Goal: Check status: Check status

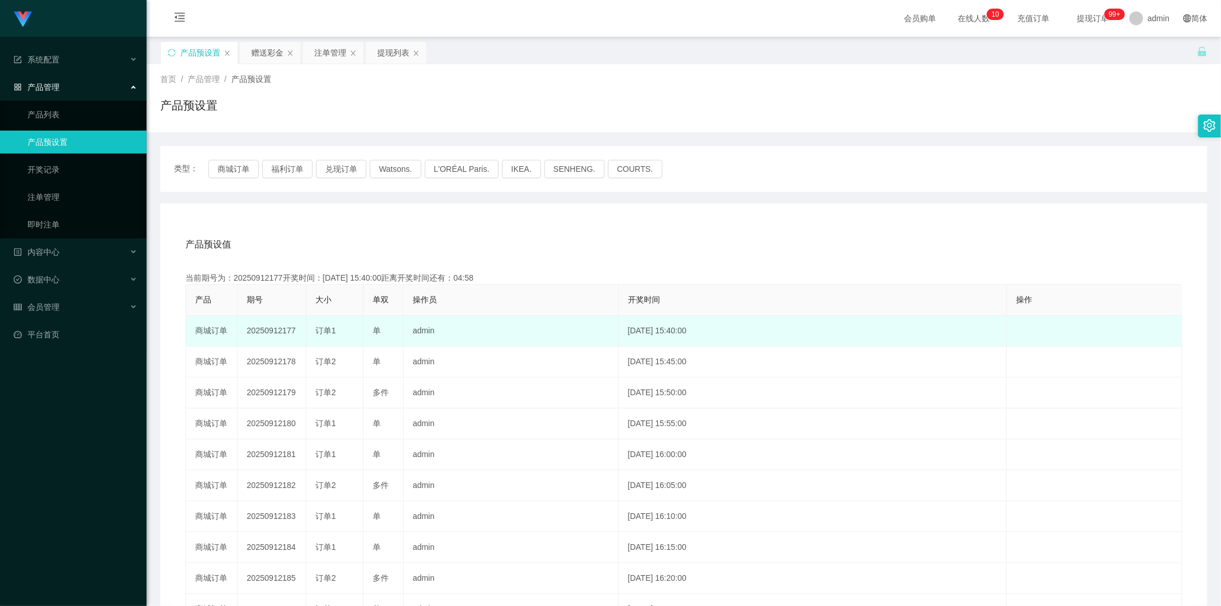
click at [212, 326] on td "商城订单" at bounding box center [212, 330] width 52 height 31
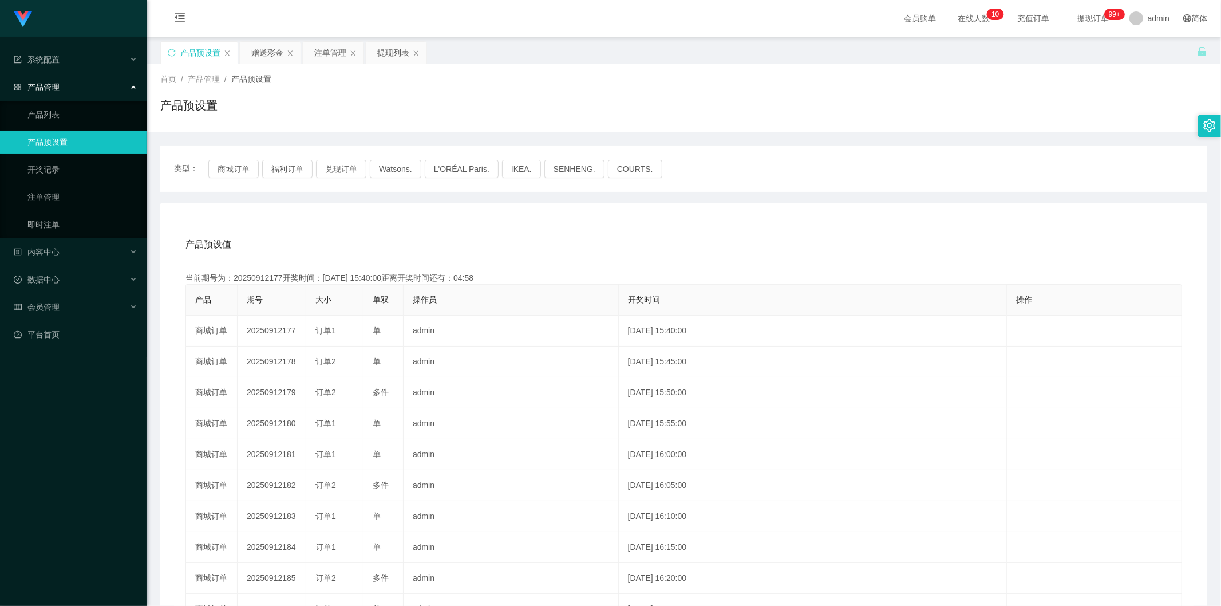
copy td "订单"
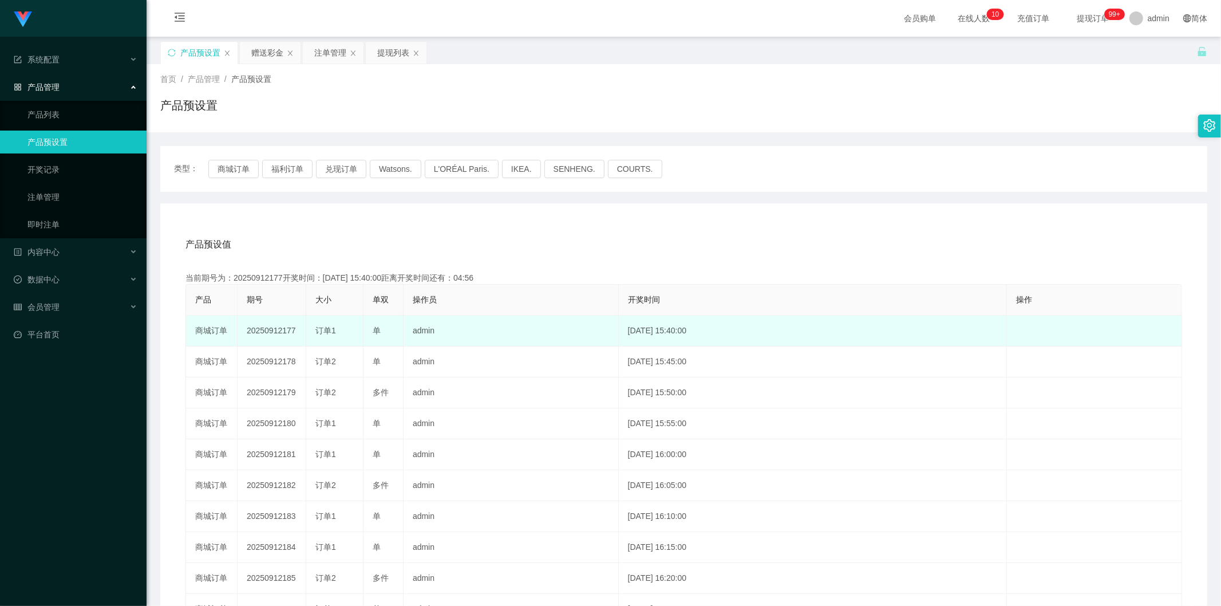
click at [205, 330] on td "商城订单" at bounding box center [212, 330] width 52 height 31
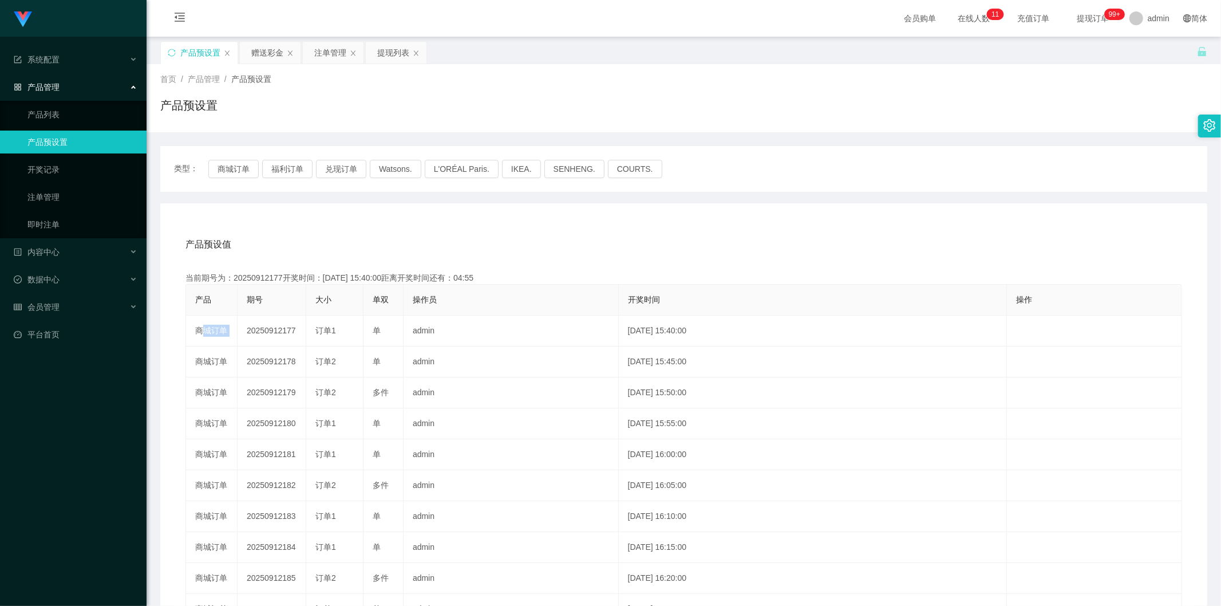
copy td "商城订单"
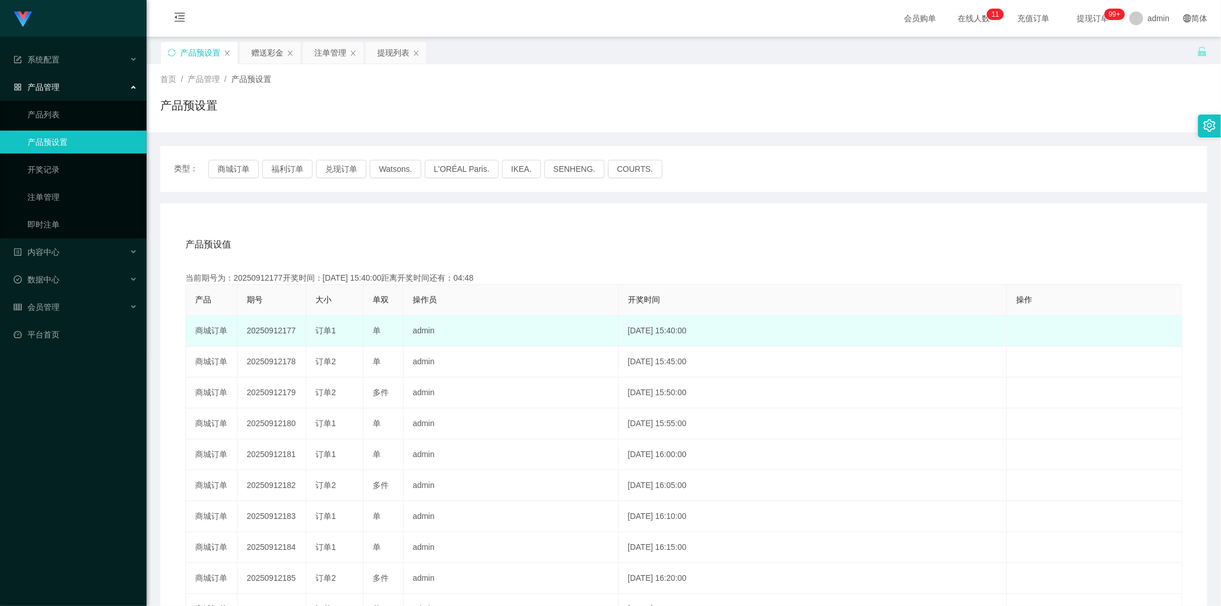
click at [275, 328] on td "20250912177" at bounding box center [272, 330] width 69 height 31
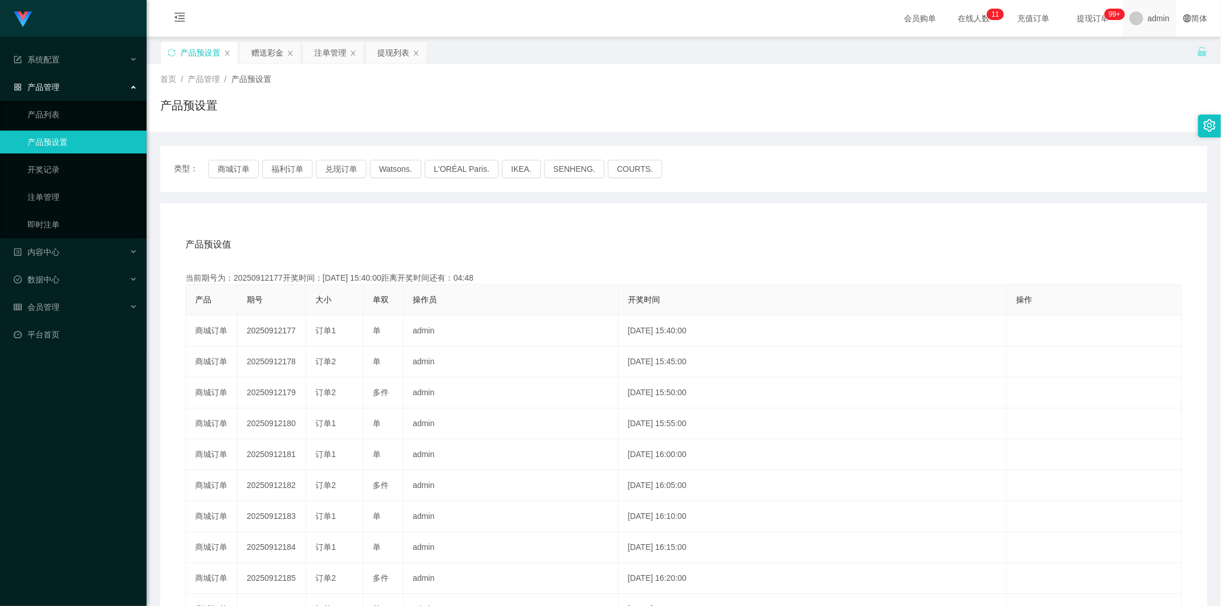
copy td "20250912177"
click at [265, 56] on div "赠送彩金" at bounding box center [267, 53] width 32 height 22
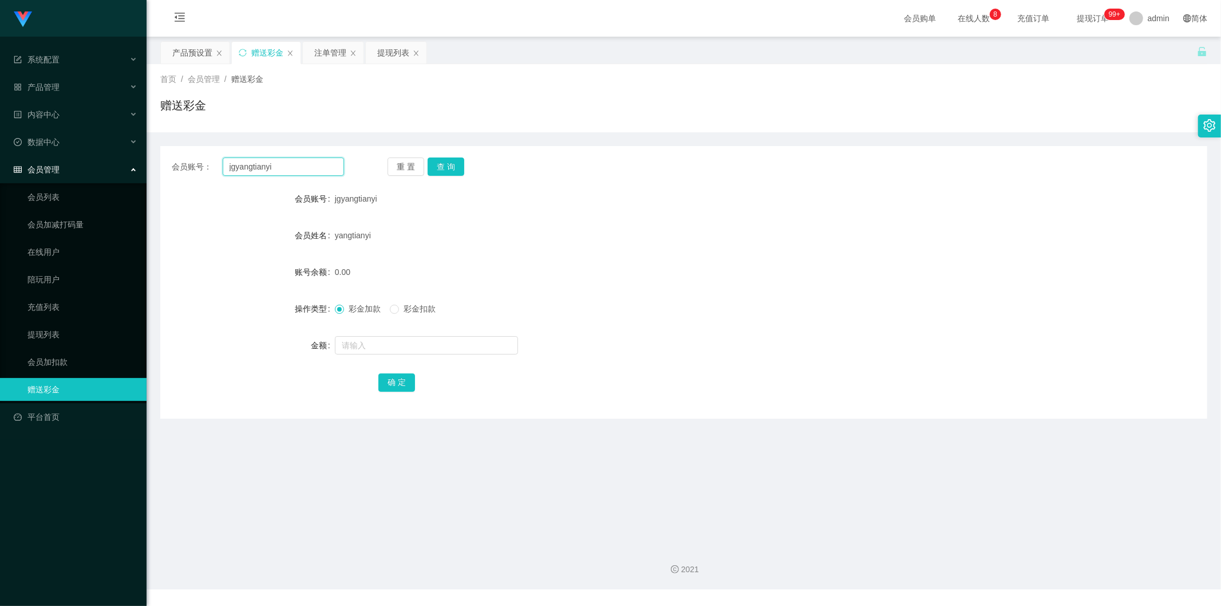
drag, startPoint x: 258, startPoint y: 166, endPoint x: 106, endPoint y: 157, distance: 152.0
click at [106, 157] on section "Jingdong工作台代理端 系统配置 产品管理 产品列表 产品预设置 开奖记录 注单管理 即时注单 内容中心 数据中心 会员管理 会员列表 会员加减打码量 …" at bounding box center [610, 294] width 1221 height 589
type input "98893821"
click at [451, 166] on button "查 询" at bounding box center [446, 166] width 37 height 18
click at [372, 344] on input "text" at bounding box center [426, 345] width 183 height 18
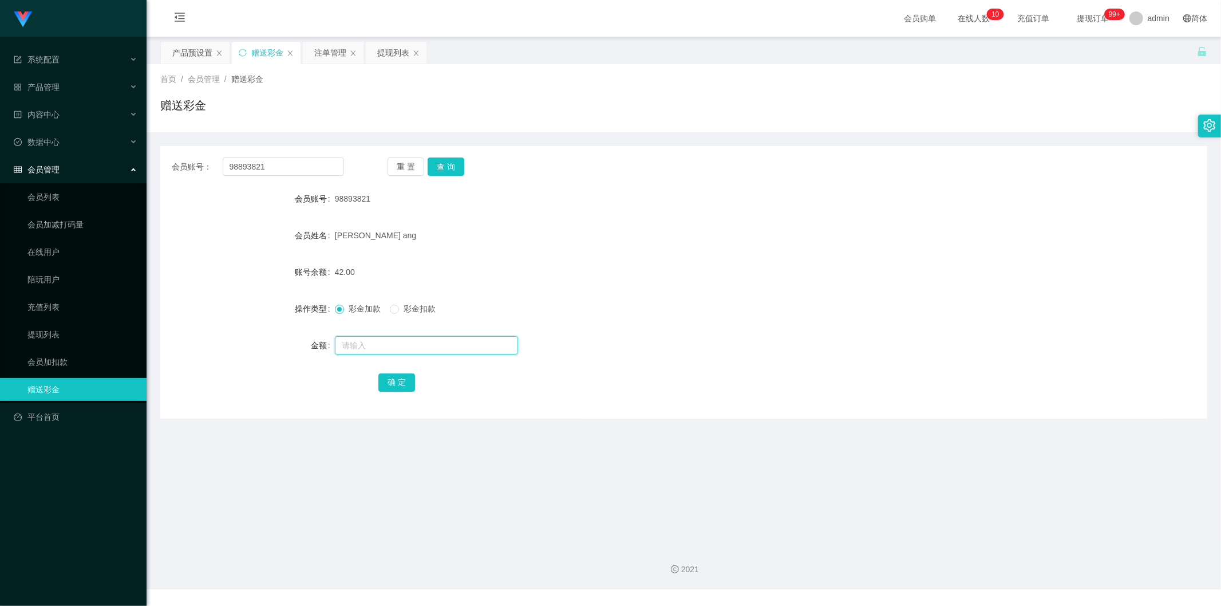
click at [370, 345] on input "text" at bounding box center [426, 345] width 183 height 18
type input "300"
click at [392, 385] on button "确 定" at bounding box center [396, 382] width 37 height 18
click at [449, 166] on button "查 询" at bounding box center [446, 166] width 37 height 18
drag, startPoint x: 278, startPoint y: 166, endPoint x: 175, endPoint y: 156, distance: 103.0
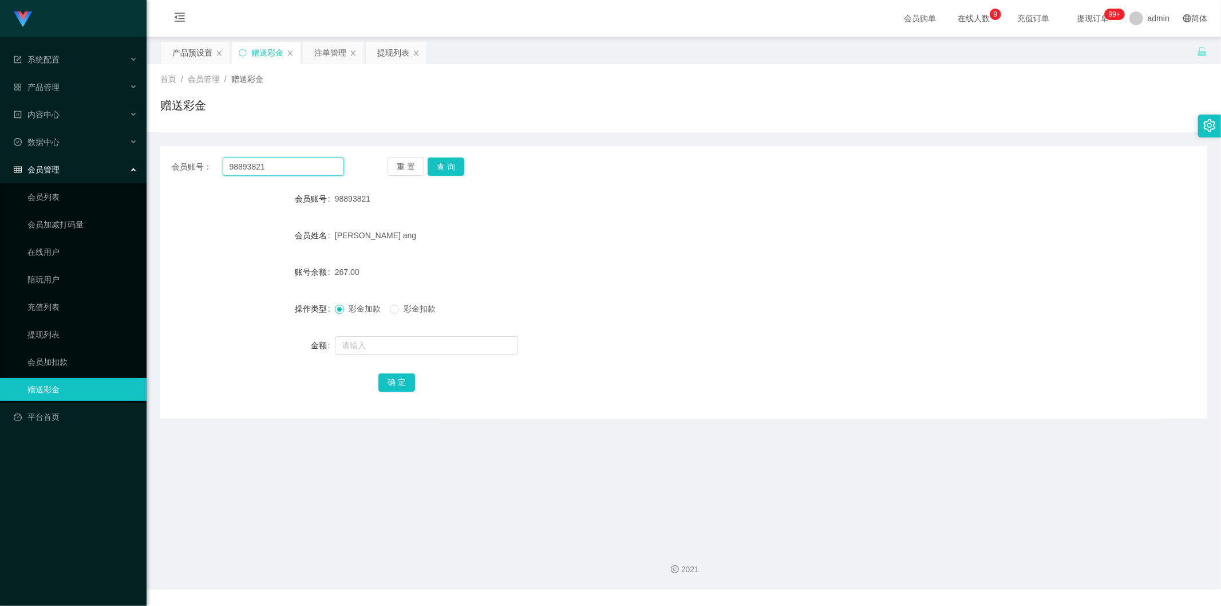
click at [153, 163] on main "关闭左侧 关闭右侧 关闭其它 刷新页面 产品预设置 赠送彩金 注单管理 提现列表 首页 / 会员管理 / 赠送彩金 / 赠送彩金 会员账号： 98893821…" at bounding box center [684, 286] width 1075 height 499
click at [327, 47] on div "注单管理" at bounding box center [330, 53] width 32 height 22
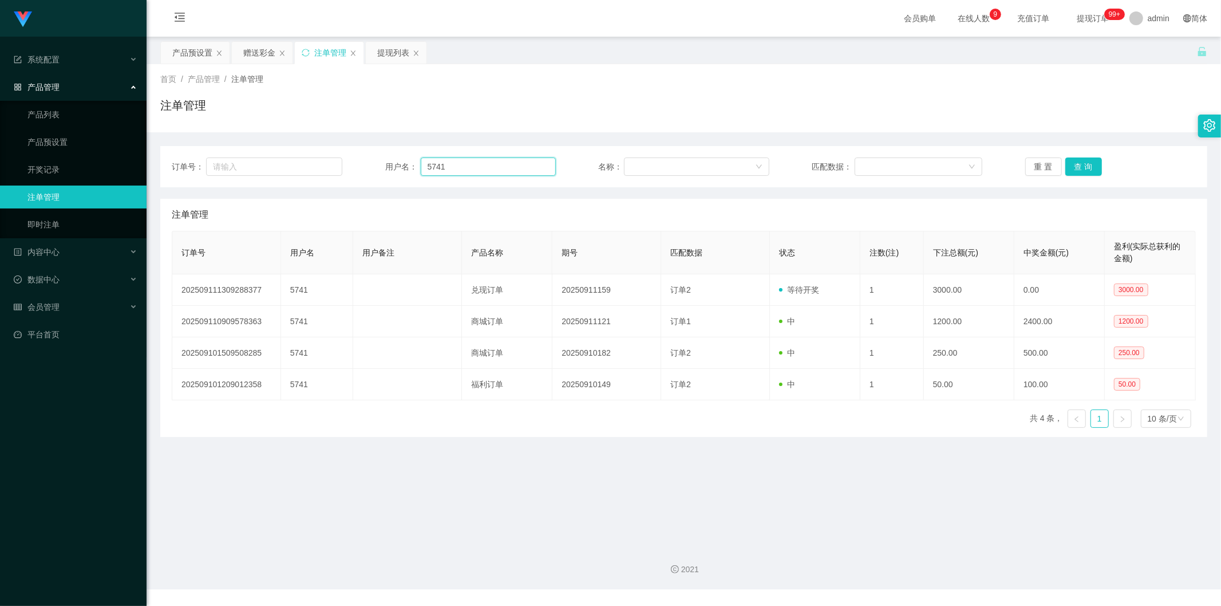
drag, startPoint x: 468, startPoint y: 173, endPoint x: 401, endPoint y: 168, distance: 67.2
click at [364, 164] on div "订单号： 用户名： 5741 名称： 匹配数据： 重 置 查 询" at bounding box center [684, 166] width 1024 height 18
paste input "9889382"
type input "98893821"
click at [1079, 160] on button "查 询" at bounding box center [1084, 166] width 37 height 18
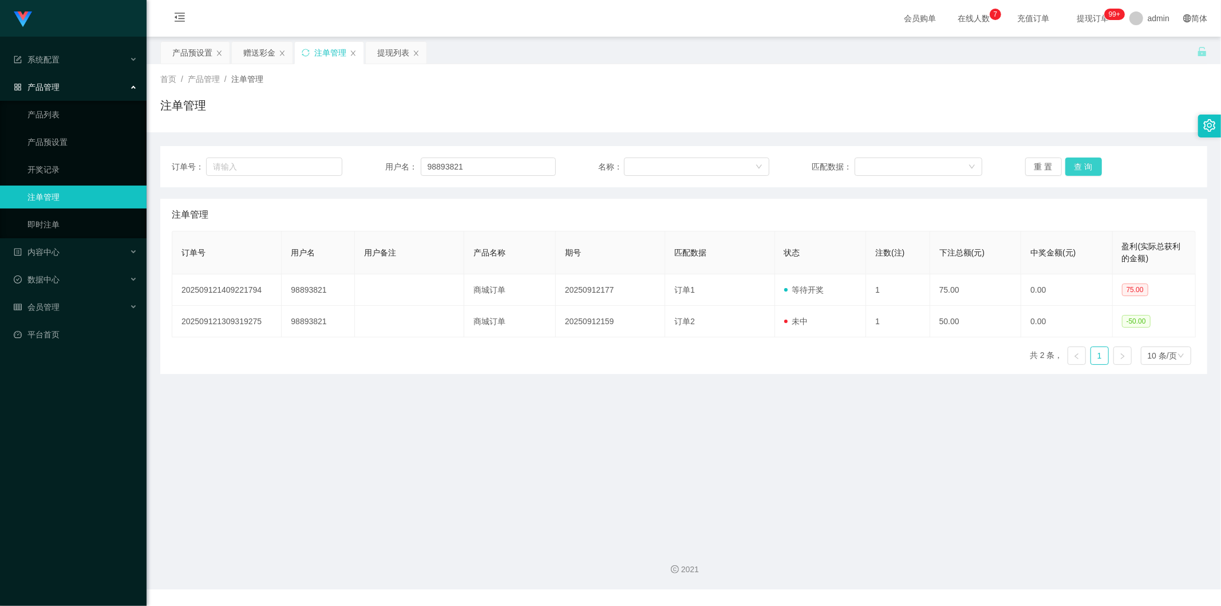
click at [1082, 163] on button "查 询" at bounding box center [1084, 166] width 37 height 18
click at [190, 52] on div "产品预设置" at bounding box center [192, 53] width 40 height 22
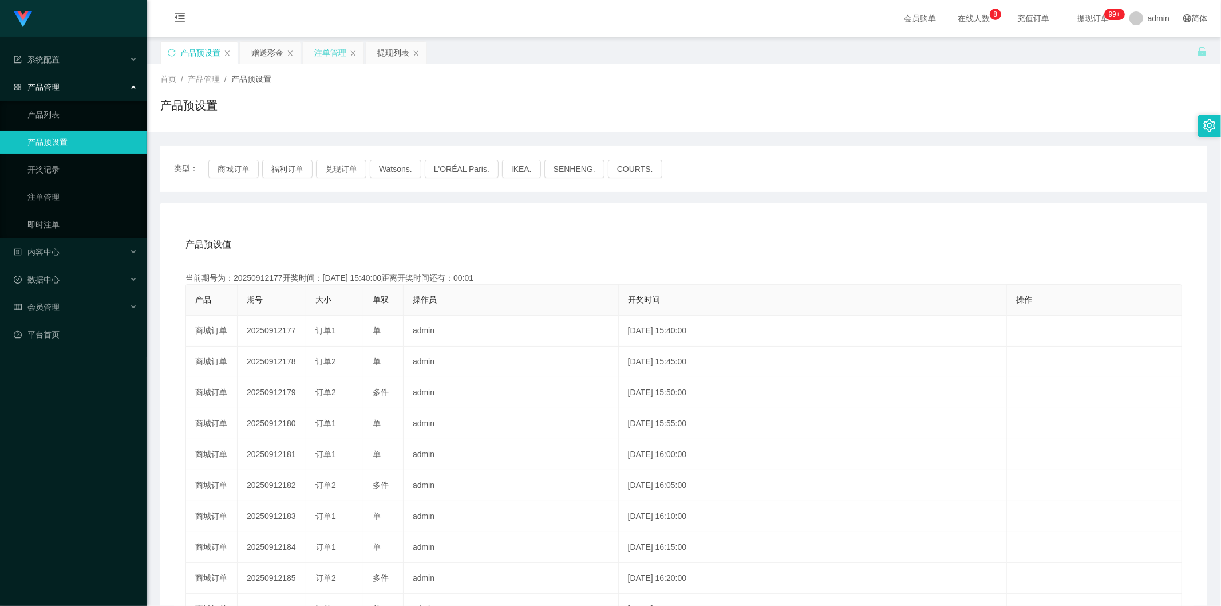
click at [328, 54] on div "注单管理" at bounding box center [330, 53] width 32 height 22
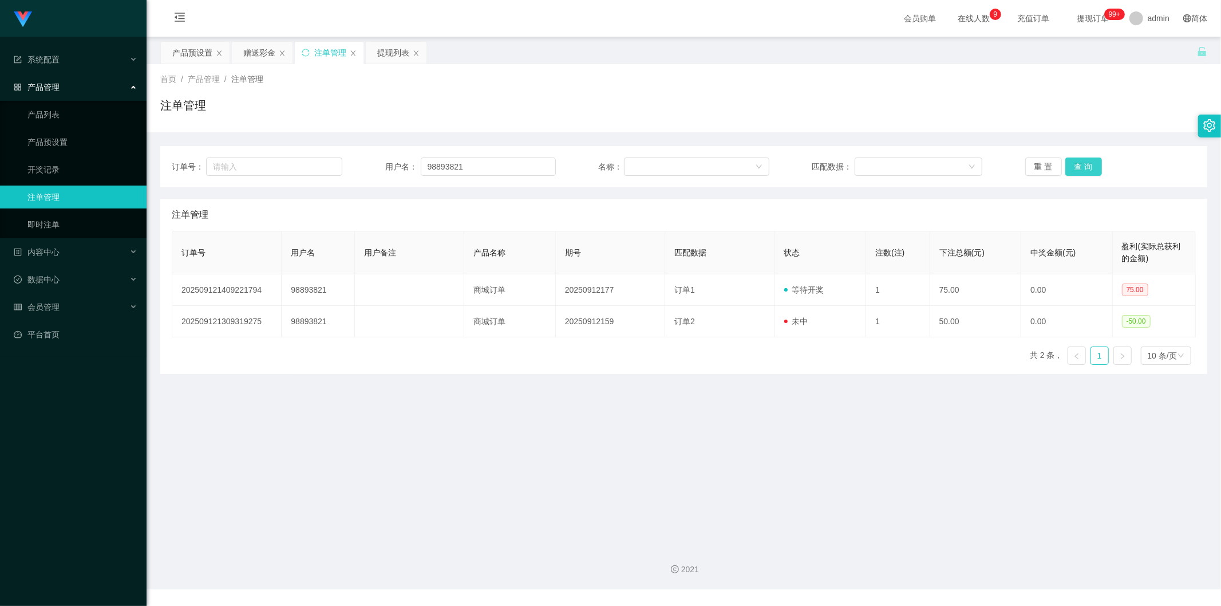
click at [1066, 168] on button "查 询" at bounding box center [1084, 166] width 37 height 18
click at [254, 59] on div "赠送彩金" at bounding box center [259, 53] width 32 height 22
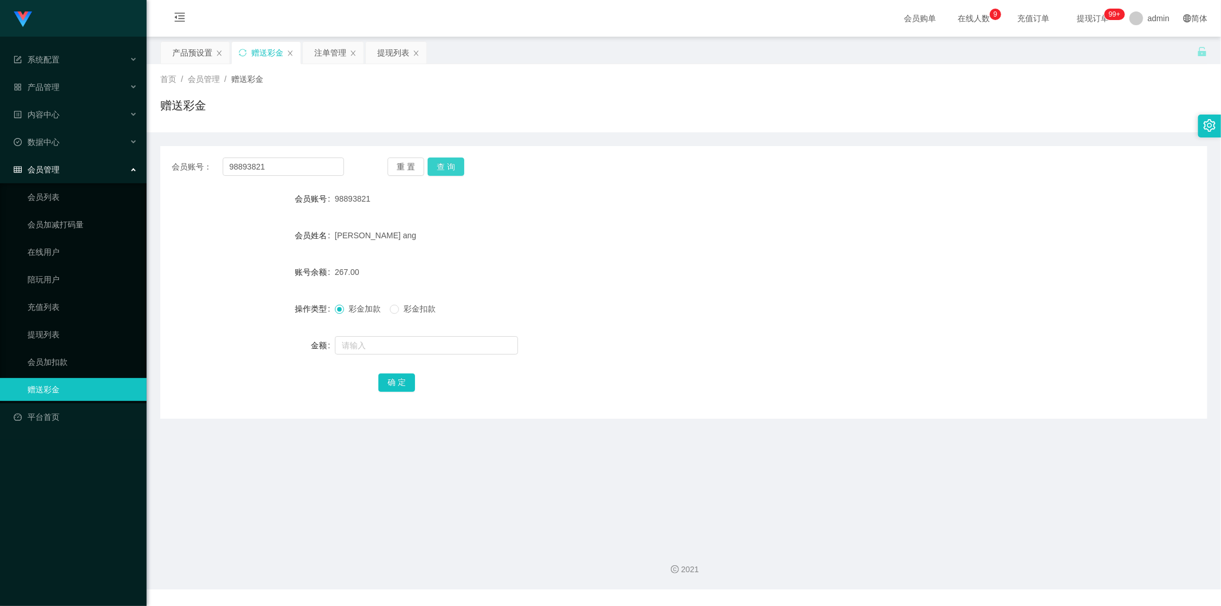
click at [452, 170] on button "查 询" at bounding box center [446, 166] width 37 height 18
drag, startPoint x: 293, startPoint y: 165, endPoint x: 156, endPoint y: 147, distance: 138.0
click at [156, 147] on main "关闭左侧 关闭右侧 关闭其它 刷新页面 产品预设置 赠送彩金 注单管理 提现列表 首页 / 会员管理 / 赠送彩金 / 赠送彩金 会员账号： 98893821…" at bounding box center [684, 286] width 1075 height 499
click at [385, 48] on div "提现列表" at bounding box center [393, 53] width 32 height 22
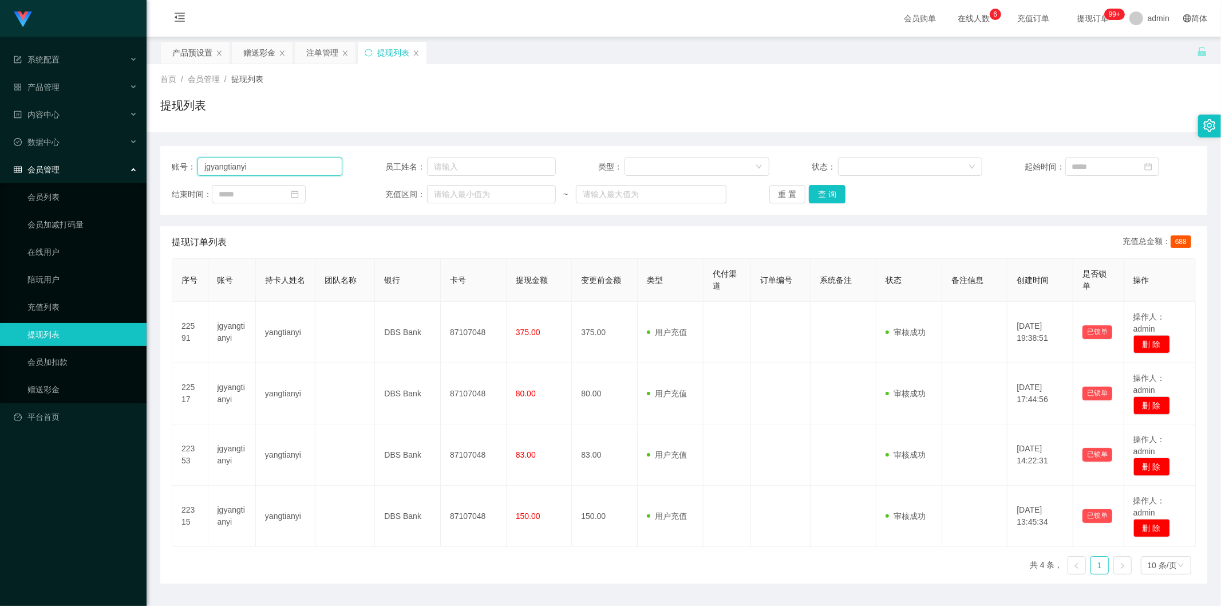
drag, startPoint x: 266, startPoint y: 163, endPoint x: 163, endPoint y: 158, distance: 103.2
click at [73, 147] on section "Jingdong工作台代理端 系统配置 产品管理 产品列表 产品预设置 开奖记录 注单管理 即时注单 内容中心 数据中心 会员管理 会员列表 会员加减打码量 …" at bounding box center [610, 318] width 1221 height 637
paste input "98893821"
type input "98893821"
click at [826, 202] on button "查 询" at bounding box center [827, 194] width 37 height 18
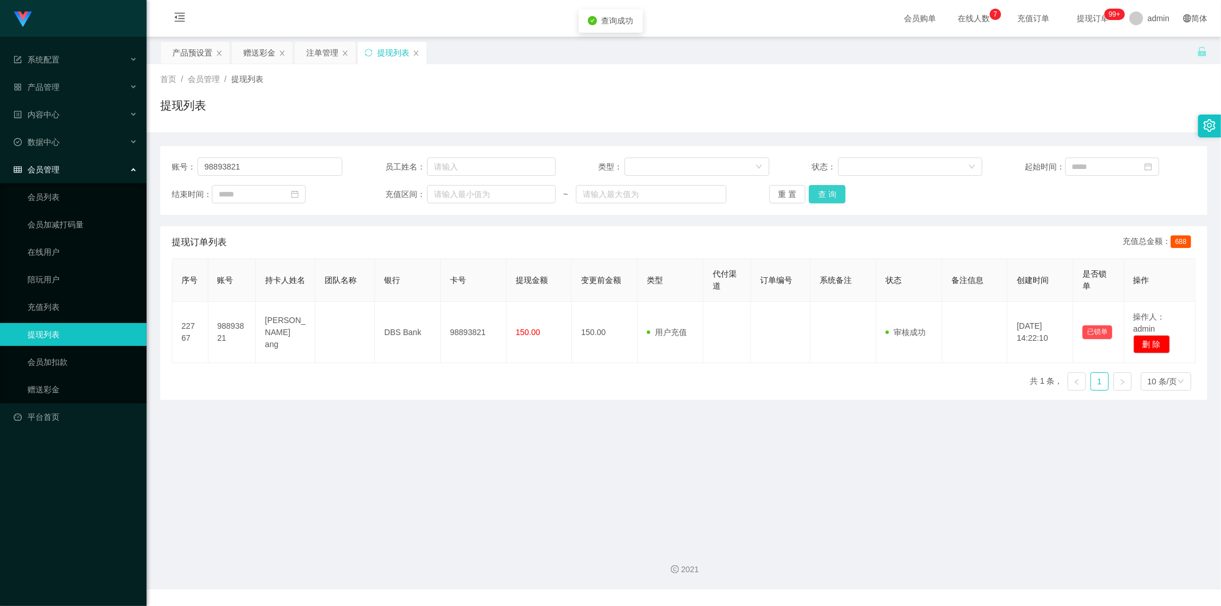
click at [826, 202] on button "查 询" at bounding box center [827, 194] width 37 height 18
click at [827, 192] on button "查 询" at bounding box center [827, 194] width 37 height 18
click at [827, 196] on button "查 询" at bounding box center [827, 194] width 37 height 18
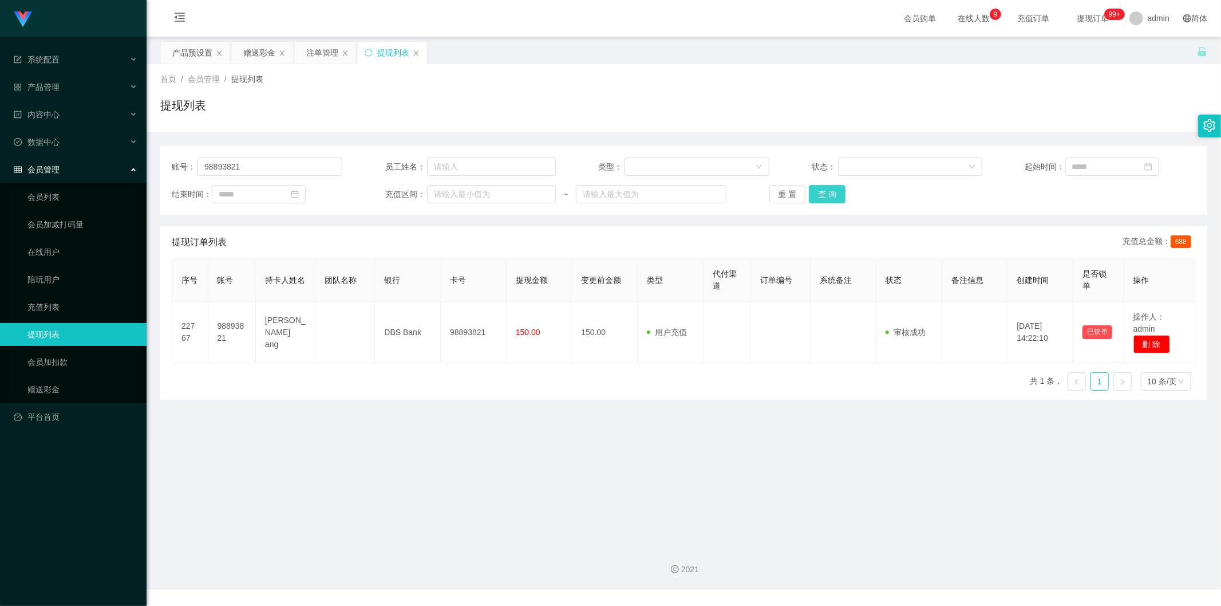
click at [822, 192] on button "查 询" at bounding box center [827, 194] width 37 height 18
click at [248, 46] on div "赠送彩金" at bounding box center [259, 53] width 32 height 22
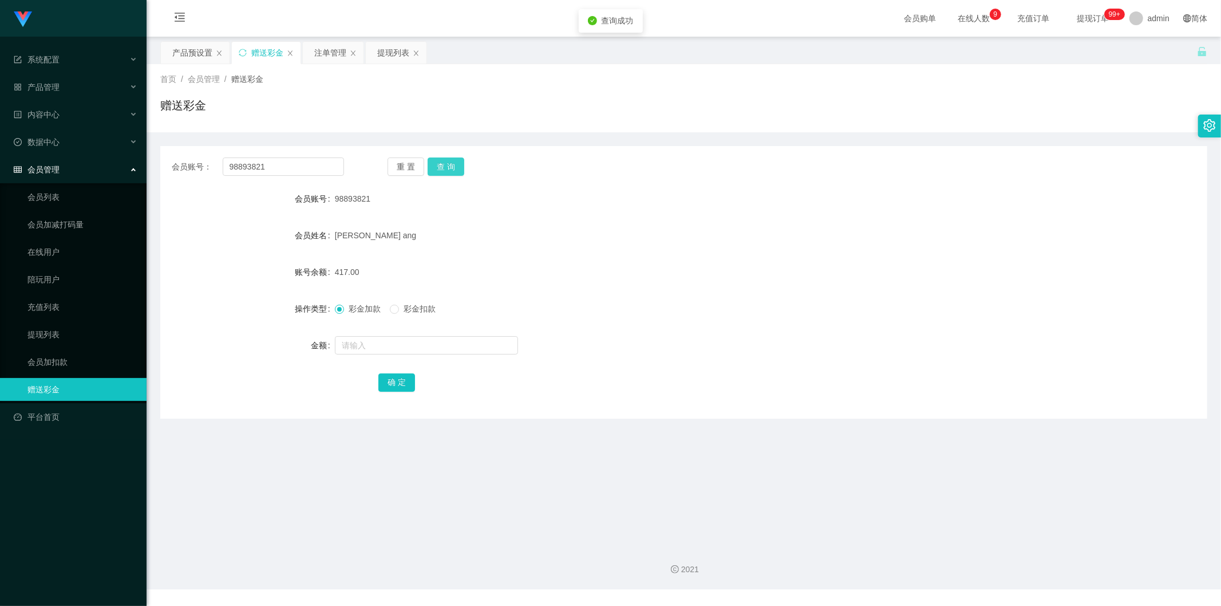
click at [454, 163] on button "查 询" at bounding box center [446, 166] width 37 height 18
click at [388, 55] on div "提现列表" at bounding box center [393, 53] width 32 height 22
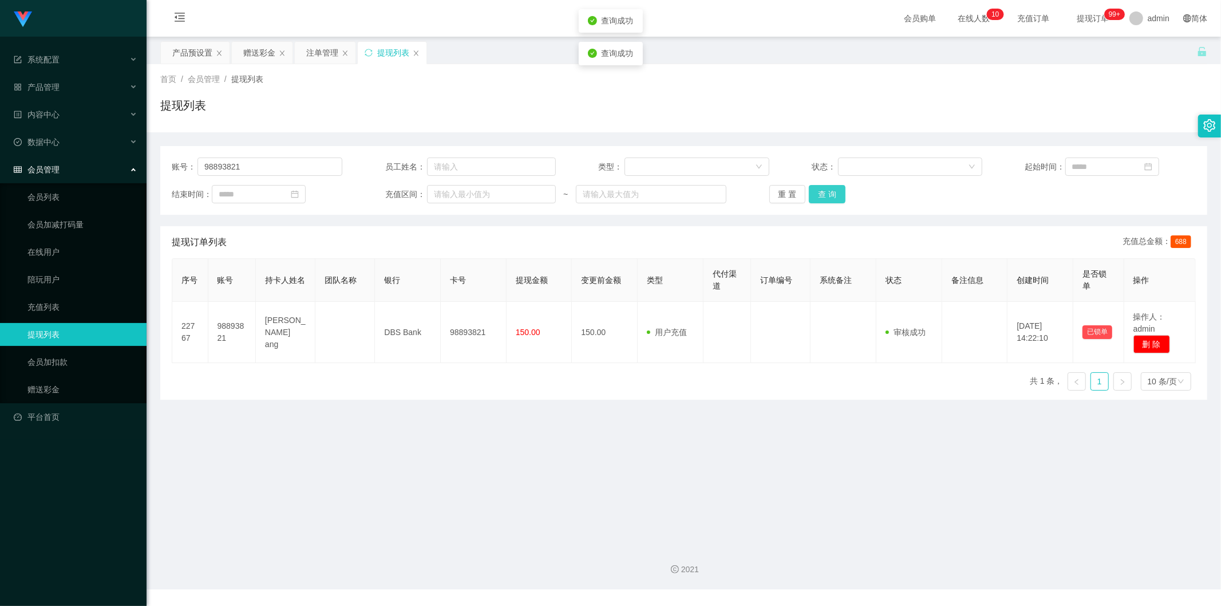
click at [822, 195] on button "查 询" at bounding box center [827, 194] width 37 height 18
click at [850, 195] on div "重 置 查 询" at bounding box center [855, 194] width 171 height 18
click at [830, 198] on button "查 询" at bounding box center [827, 194] width 37 height 18
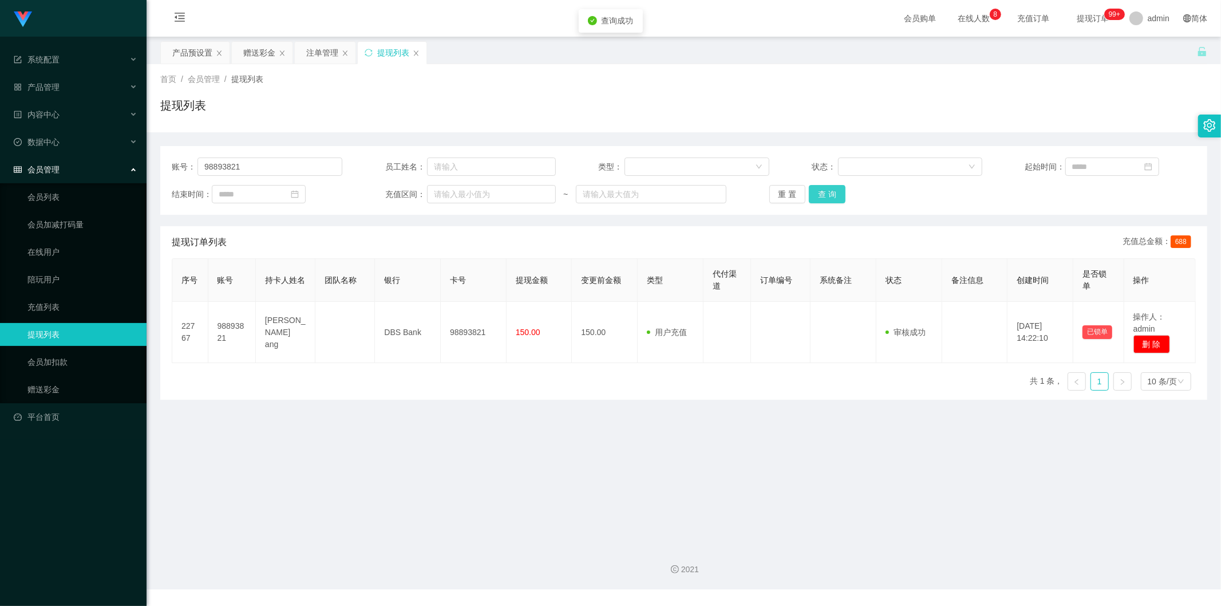
click at [830, 198] on button "查 询" at bounding box center [827, 194] width 37 height 18
click at [830, 207] on div "账号： 98893821 员工姓名： 类型： 状态： 起始时间： 结束时间： 充值区间： ~ 重 置 查 询" at bounding box center [683, 180] width 1047 height 69
click at [830, 202] on button "查 询" at bounding box center [827, 194] width 37 height 18
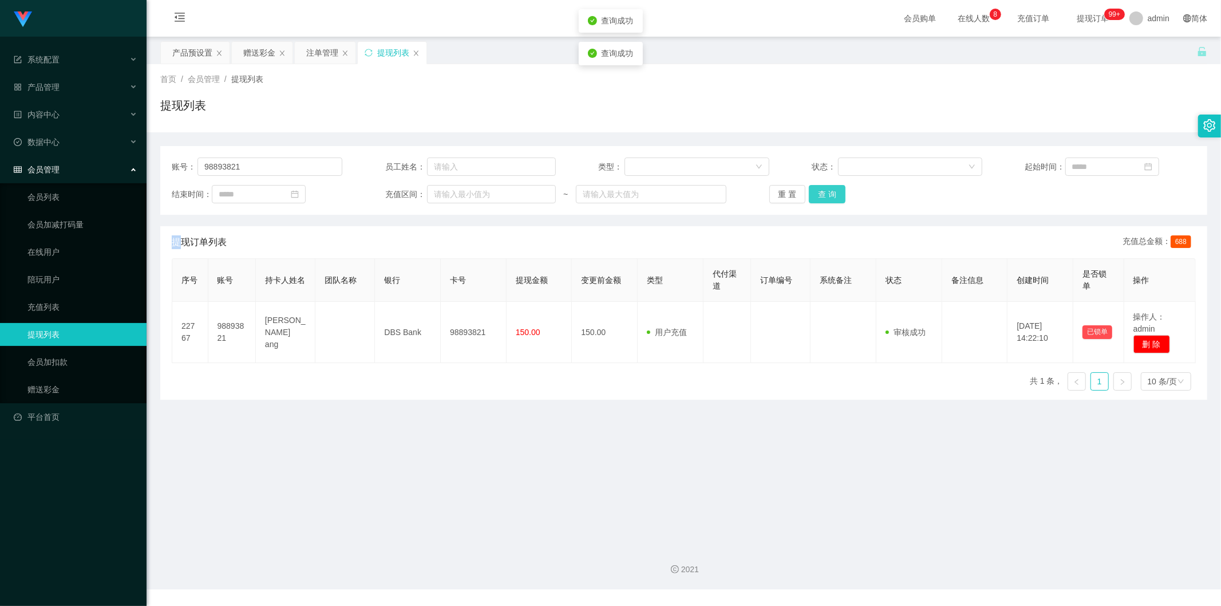
click at [830, 202] on button "查 询" at bounding box center [827, 194] width 37 height 18
click at [823, 187] on button "查 询" at bounding box center [827, 194] width 37 height 18
click at [258, 60] on div "赠送彩金" at bounding box center [259, 53] width 32 height 22
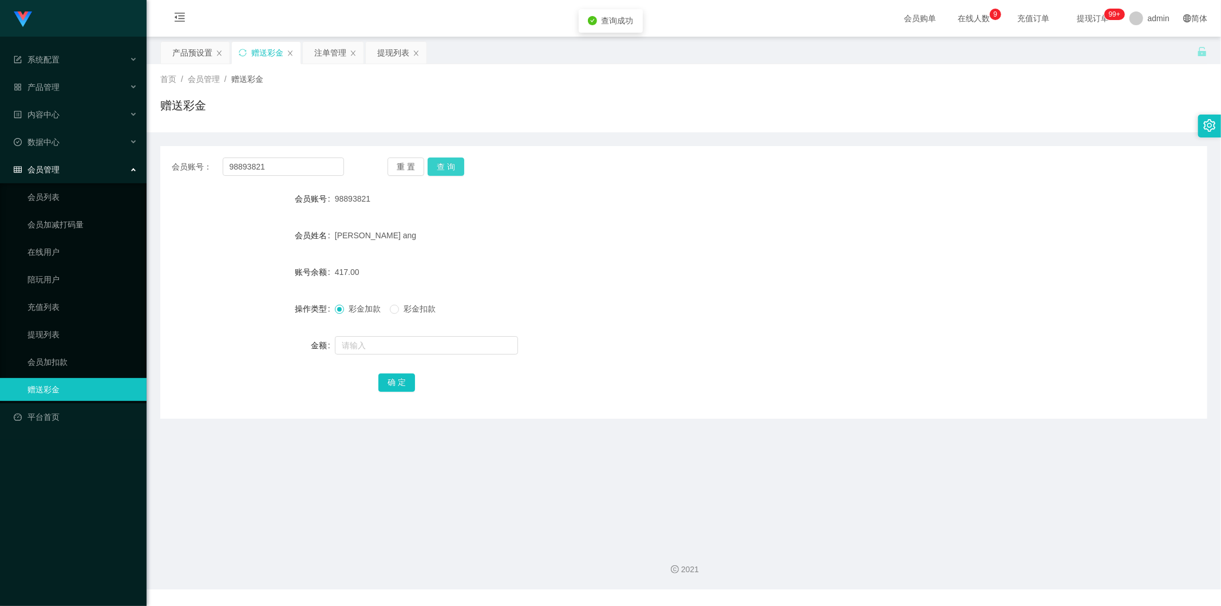
click at [450, 161] on button "查 询" at bounding box center [446, 166] width 37 height 18
click at [382, 57] on div "提现列表" at bounding box center [393, 53] width 32 height 22
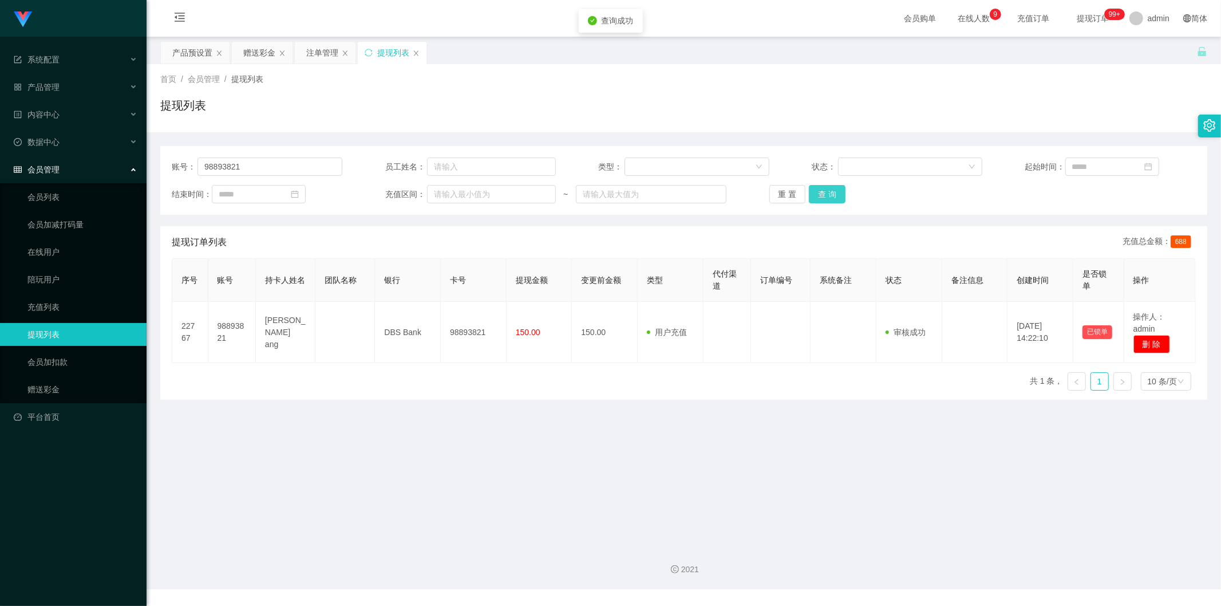
click at [817, 198] on button "查 询" at bounding box center [827, 194] width 37 height 18
click at [818, 199] on button "查 询" at bounding box center [827, 194] width 37 height 18
click at [830, 203] on button "查 询" at bounding box center [827, 194] width 37 height 18
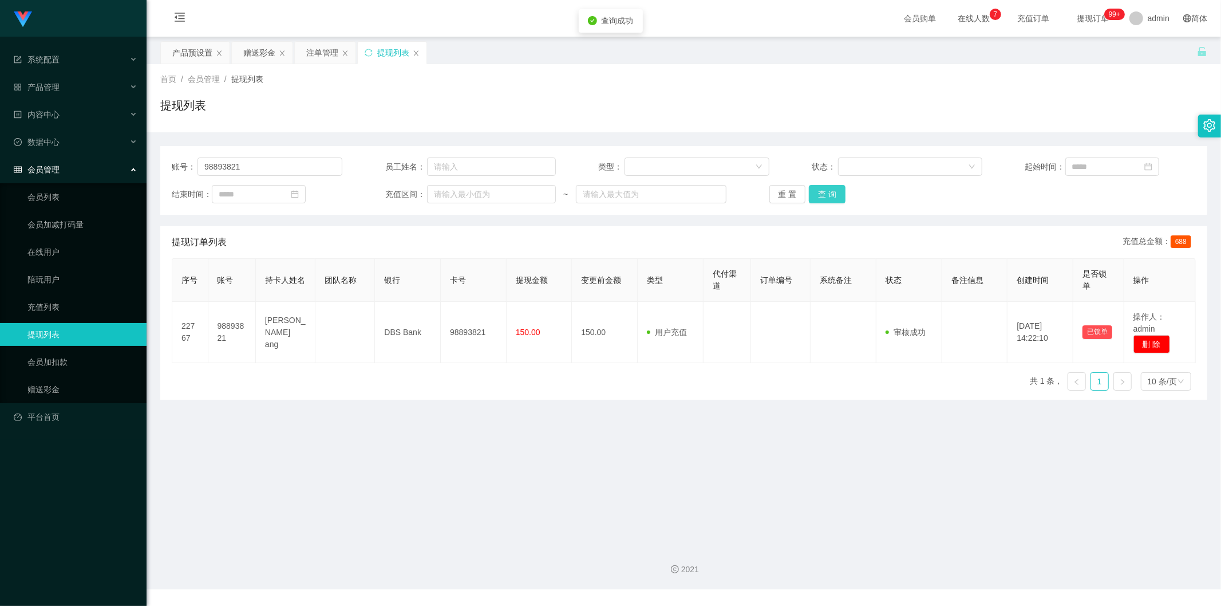
click at [830, 203] on button "查 询" at bounding box center [827, 194] width 37 height 18
click at [832, 197] on button "查 询" at bounding box center [827, 194] width 37 height 18
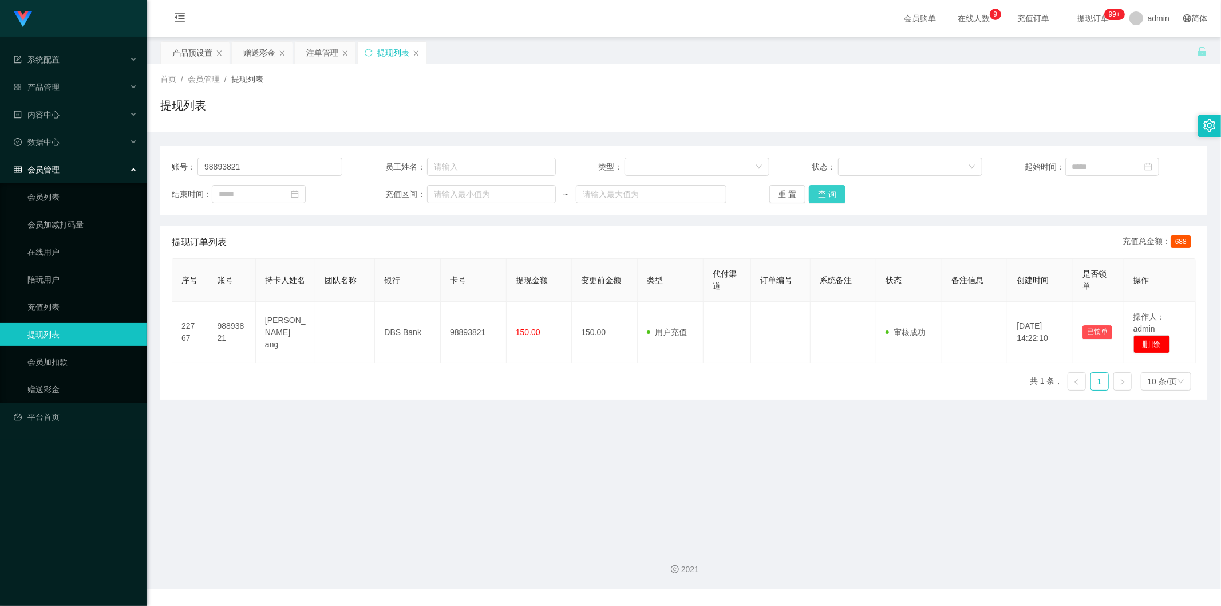
click at [822, 193] on button "查 询" at bounding box center [827, 194] width 37 height 18
click at [827, 195] on button "查 询" at bounding box center [827, 194] width 37 height 18
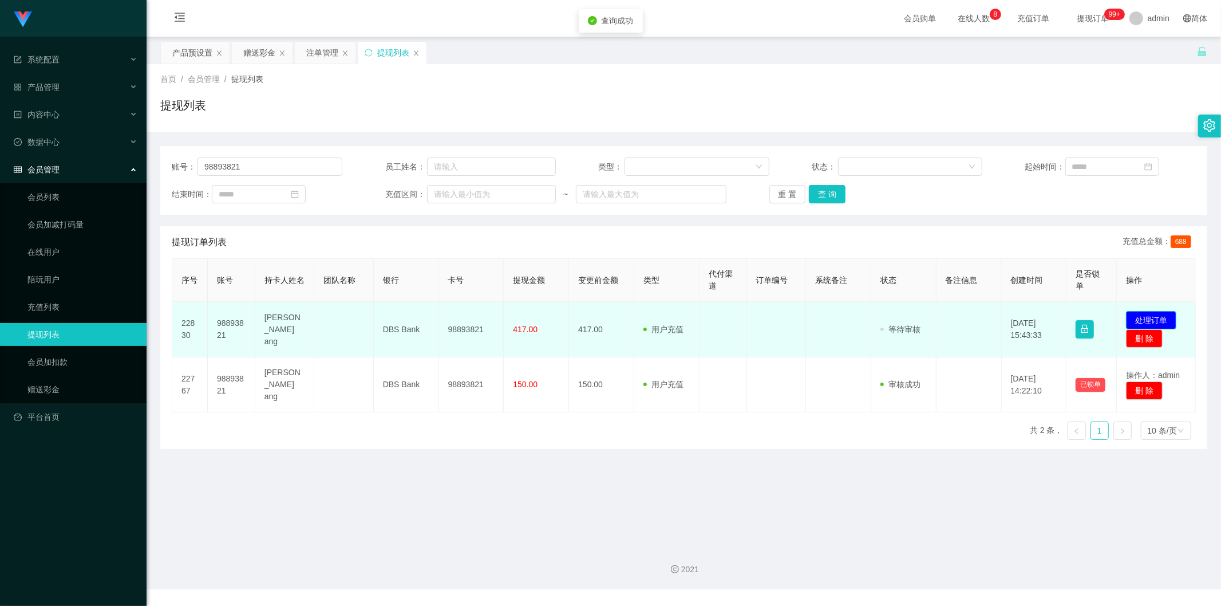
click at [1142, 318] on button "处理订单" at bounding box center [1151, 320] width 50 height 18
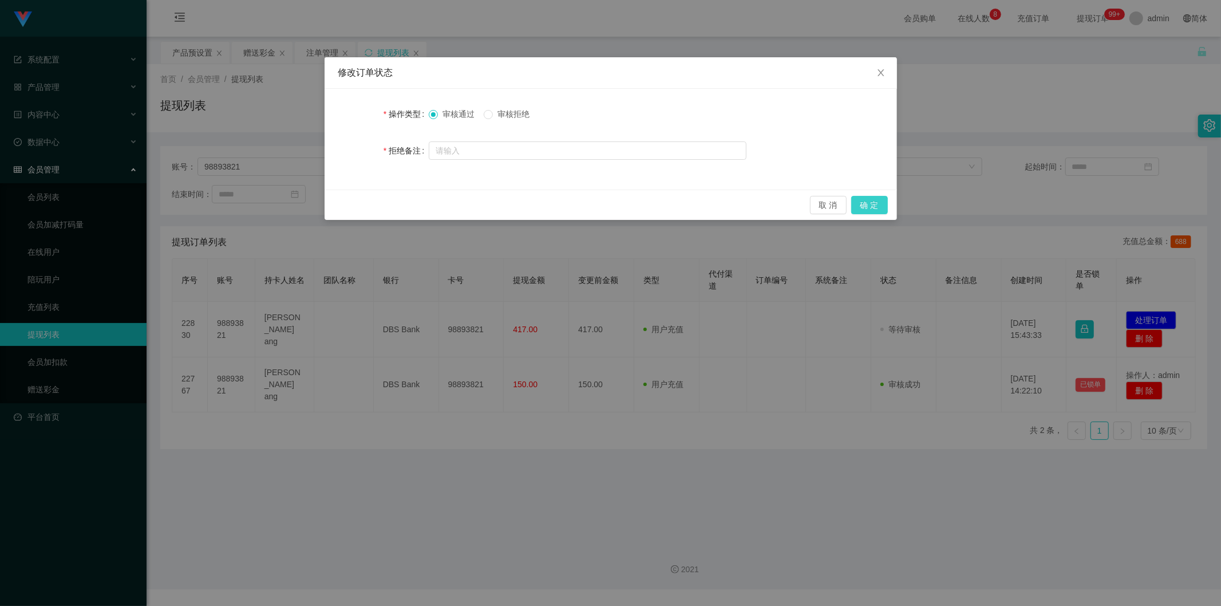
click at [871, 208] on button "确 定" at bounding box center [869, 205] width 37 height 18
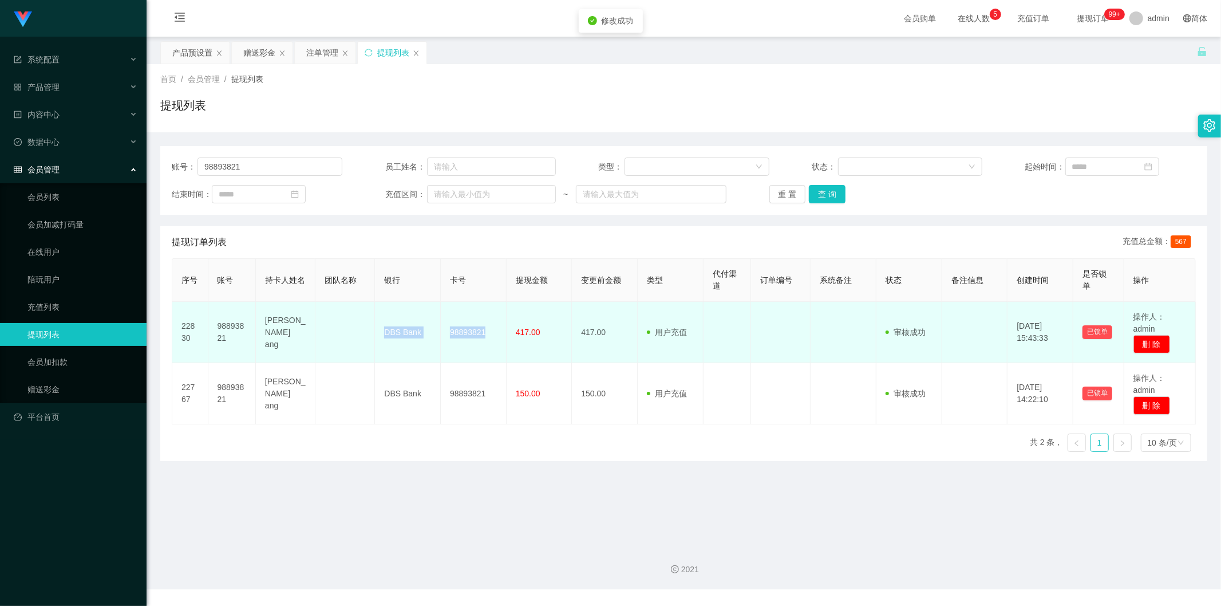
drag, startPoint x: 381, startPoint y: 332, endPoint x: 470, endPoint y: 333, distance: 88.7
click at [495, 332] on tr "22830 98893821 [PERSON_NAME] ang DBS Bank 98893821 417.00 417.00 用户充值 人工扣款 审核驳回…" at bounding box center [684, 332] width 1024 height 61
click at [257, 327] on td "[PERSON_NAME] ang" at bounding box center [286, 332] width 60 height 61
drag, startPoint x: 262, startPoint y: 322, endPoint x: 359, endPoint y: 347, distance: 99.8
click at [366, 348] on tr "22830 98893821 [PERSON_NAME] ang DBS Bank 98893821 417.00 417.00 用户充值 人工扣款 审核驳回…" at bounding box center [684, 332] width 1024 height 61
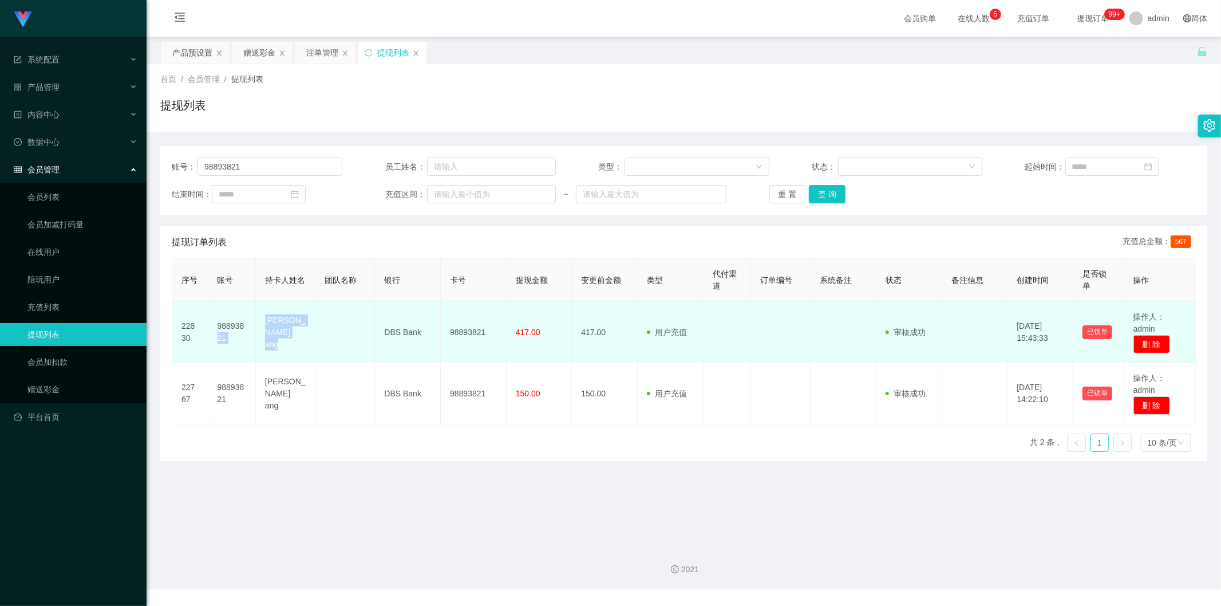
click at [327, 345] on td at bounding box center [345, 332] width 60 height 61
click at [256, 323] on td "[PERSON_NAME] ang" at bounding box center [286, 332] width 60 height 61
click at [266, 323] on td "[PERSON_NAME] ang" at bounding box center [286, 332] width 60 height 61
drag, startPoint x: 261, startPoint y: 325, endPoint x: 489, endPoint y: 336, distance: 228.1
click at [489, 336] on tr "22830 98893821 [PERSON_NAME] ang DBS Bank 98893821 417.00 417.00 用户充值 人工扣款 审核驳回…" at bounding box center [684, 332] width 1024 height 61
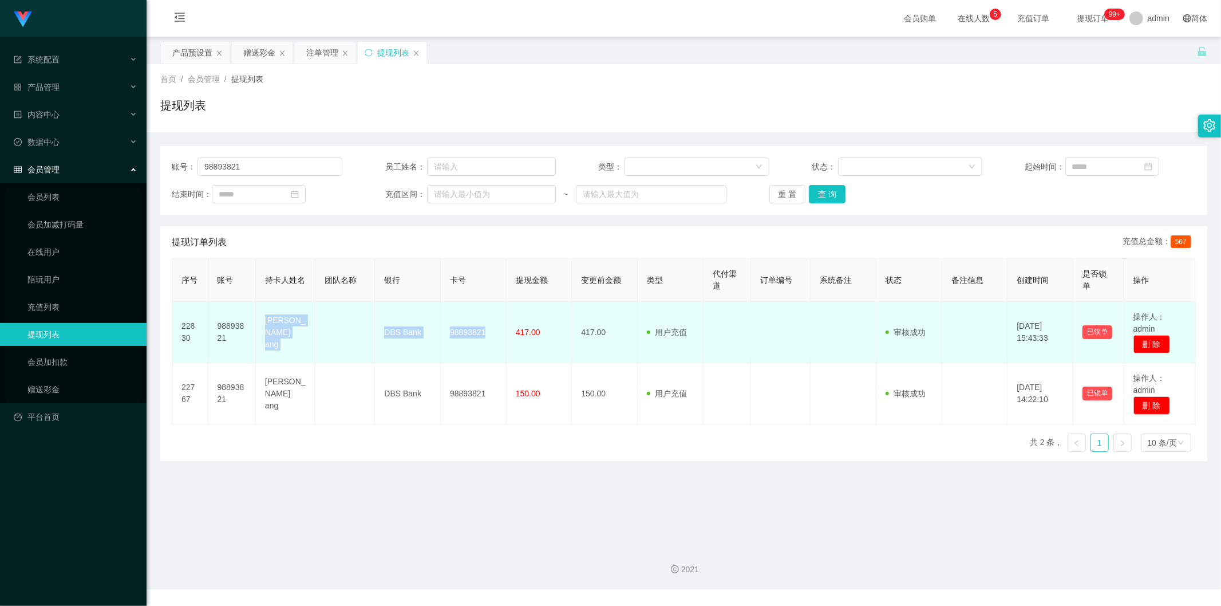
copy tr "[PERSON_NAME] ang DBS Bank 98893821"
